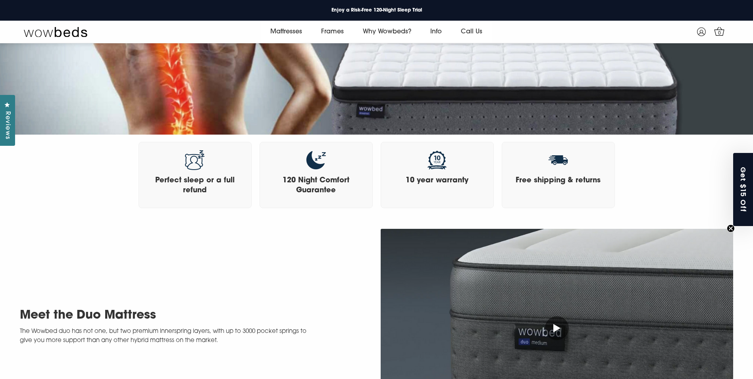
scroll to position [268, 0]
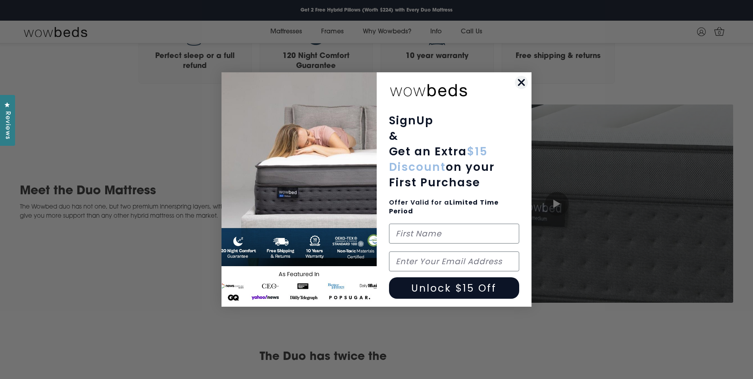
click at [524, 82] on circle "Close dialog" at bounding box center [521, 82] width 13 height 13
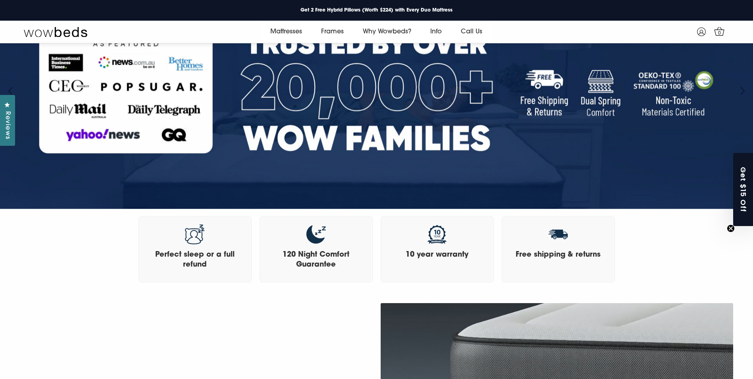
scroll to position [0, 0]
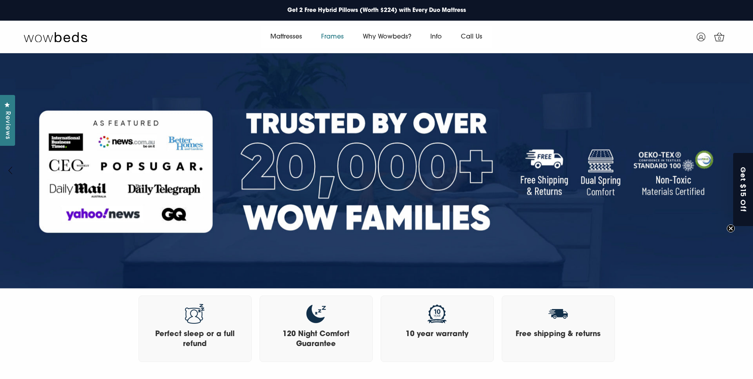
click at [330, 36] on link "Frames" at bounding box center [333, 37] width 42 height 22
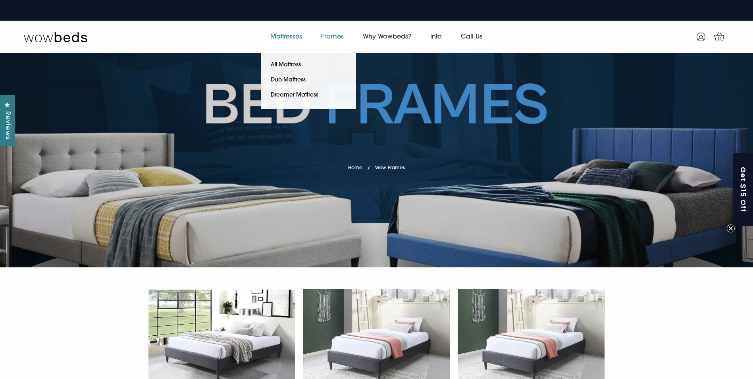
click at [294, 33] on link "Mattresses" at bounding box center [286, 37] width 51 height 22
click at [280, 62] on link "All Mattress" at bounding box center [286, 65] width 50 height 15
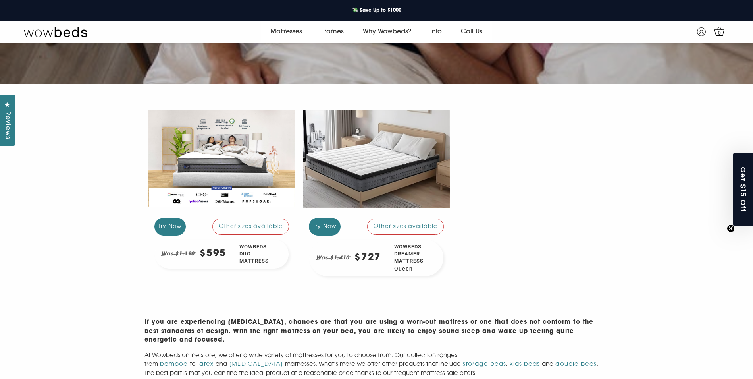
scroll to position [189, 0]
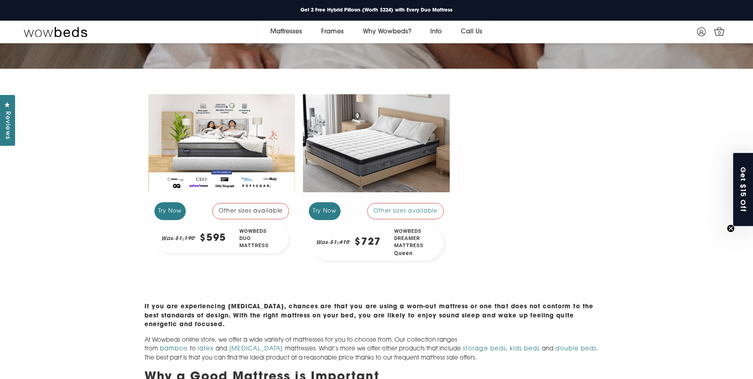
click at [233, 211] on div "Other sizes available" at bounding box center [250, 211] width 77 height 16
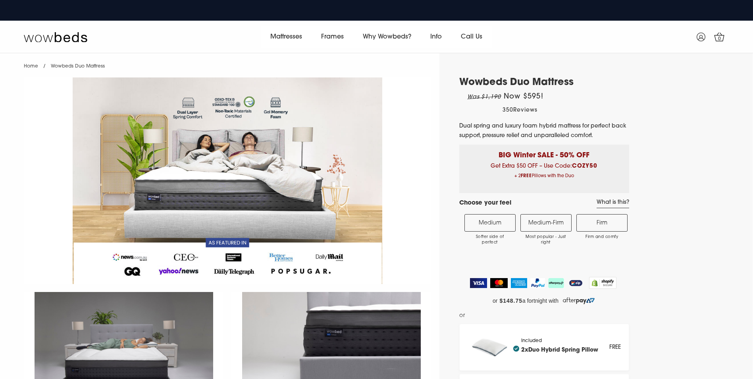
select select "Medium-Firm"
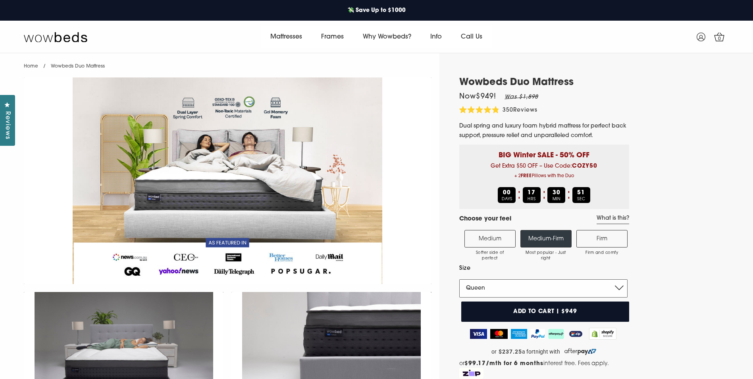
click at [577, 287] on select "Single King Single Double Queen King" at bounding box center [543, 288] width 168 height 18
click at [605, 245] on label "Firm Firm and comfy" at bounding box center [601, 238] width 51 height 17
click at [0, 0] on input "Firm Firm and comfy" at bounding box center [0, 0] width 0 height 0
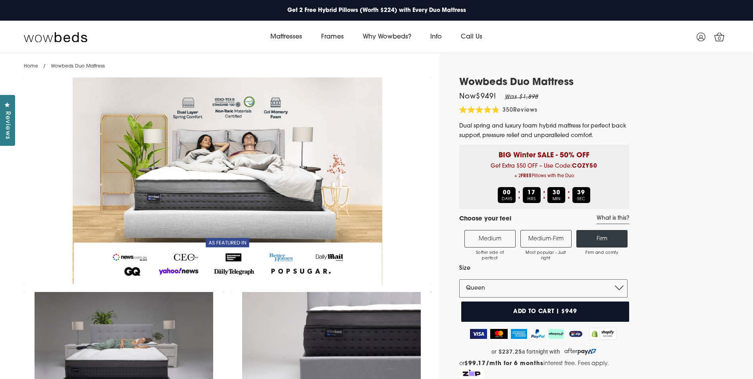
click at [554, 239] on label "Medium-Firm Most popular - Just right" at bounding box center [545, 238] width 51 height 17
click at [0, 0] on input "Medium-Firm Most popular - Just right" at bounding box center [0, 0] width 0 height 0
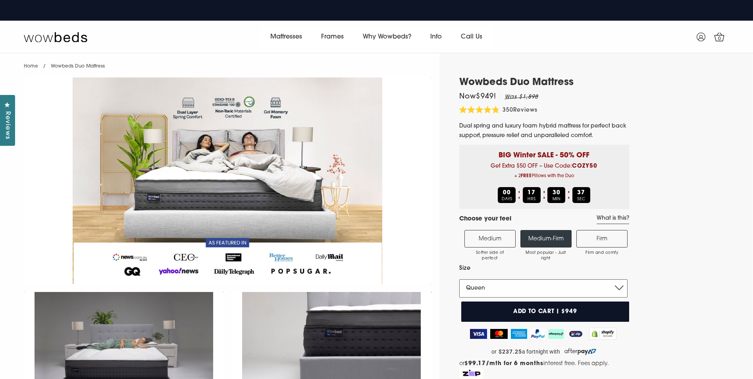
click at [550, 289] on select "Single King Single Double Queen King" at bounding box center [543, 288] width 168 height 18
click at [459, 279] on select "Single King Single Double Queen King" at bounding box center [543, 288] width 168 height 18
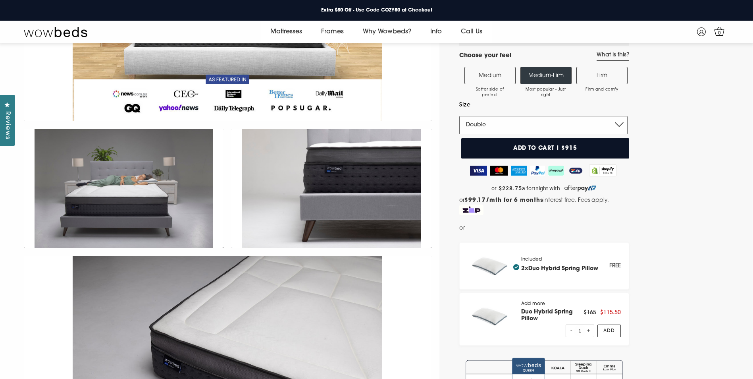
scroll to position [149, 0]
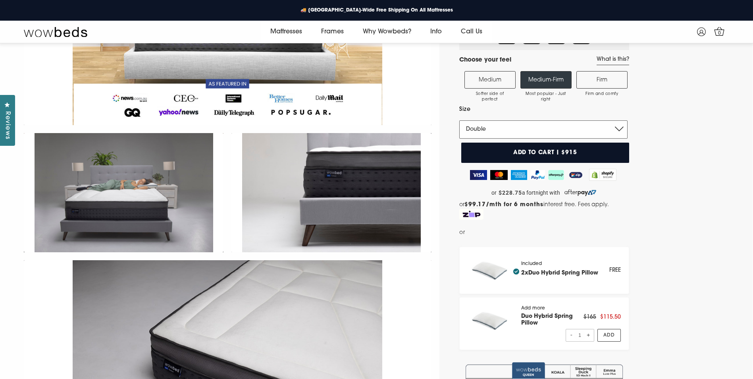
click at [492, 130] on select "Single King Single Double Queen King" at bounding box center [543, 129] width 168 height 18
click at [459, 120] on select "Single King Single Double Queen King" at bounding box center [543, 129] width 168 height 18
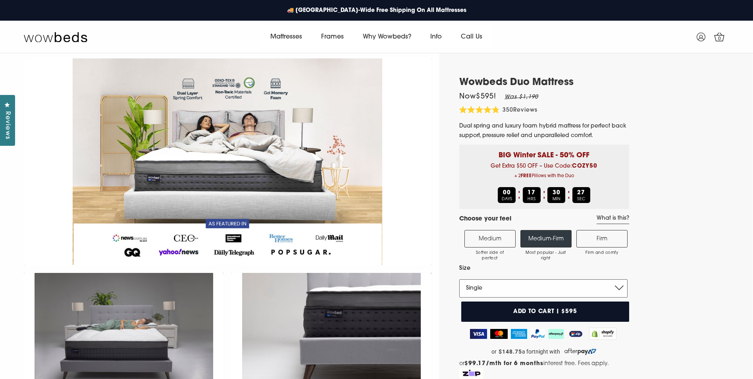
scroll to position [52, 0]
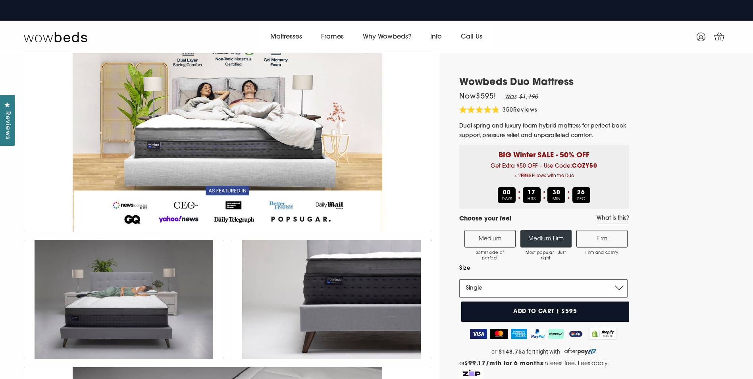
click at [493, 286] on select "Single King Single Double Queen King" at bounding box center [543, 288] width 168 height 18
select select "Double"
click at [459, 279] on select "Single King Single Double Queen King" at bounding box center [543, 288] width 168 height 18
